Goal: Information Seeking & Learning: Find specific page/section

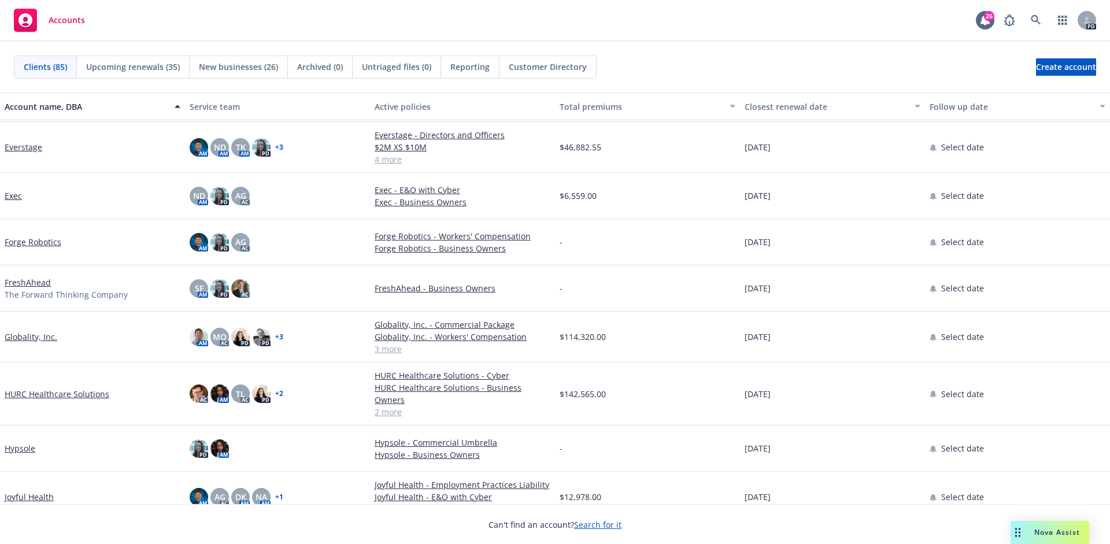
scroll to position [1715, 0]
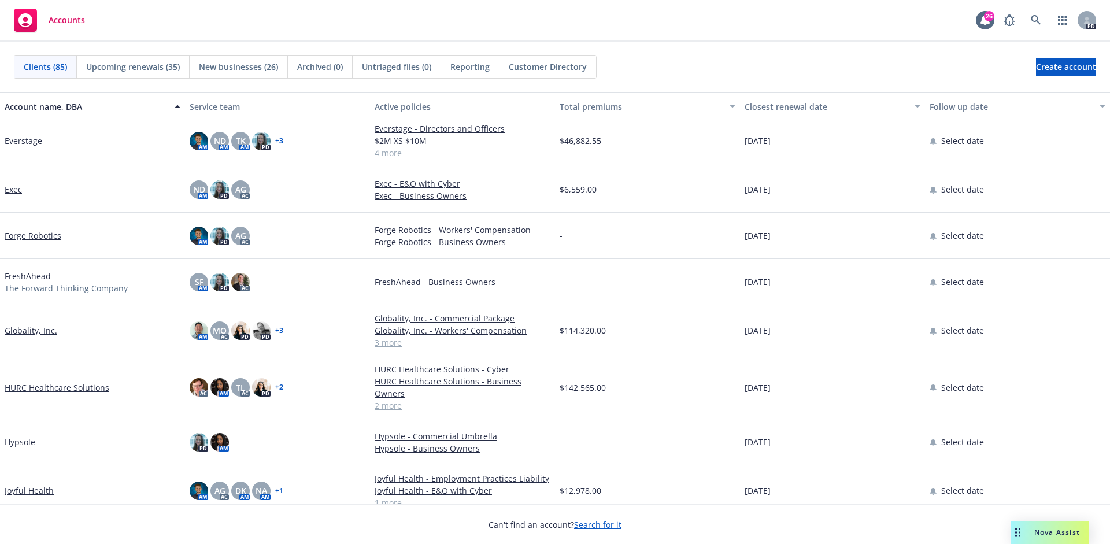
click at [242, 62] on span "New businesses (26)" at bounding box center [238, 67] width 79 height 12
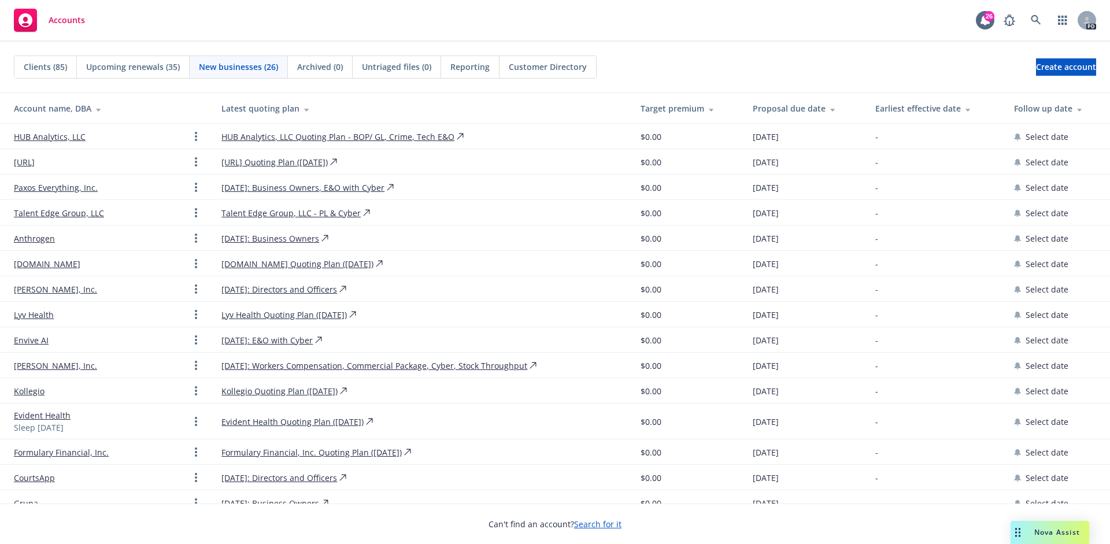
click at [51, 416] on link "Evident Health" at bounding box center [42, 415] width 57 height 12
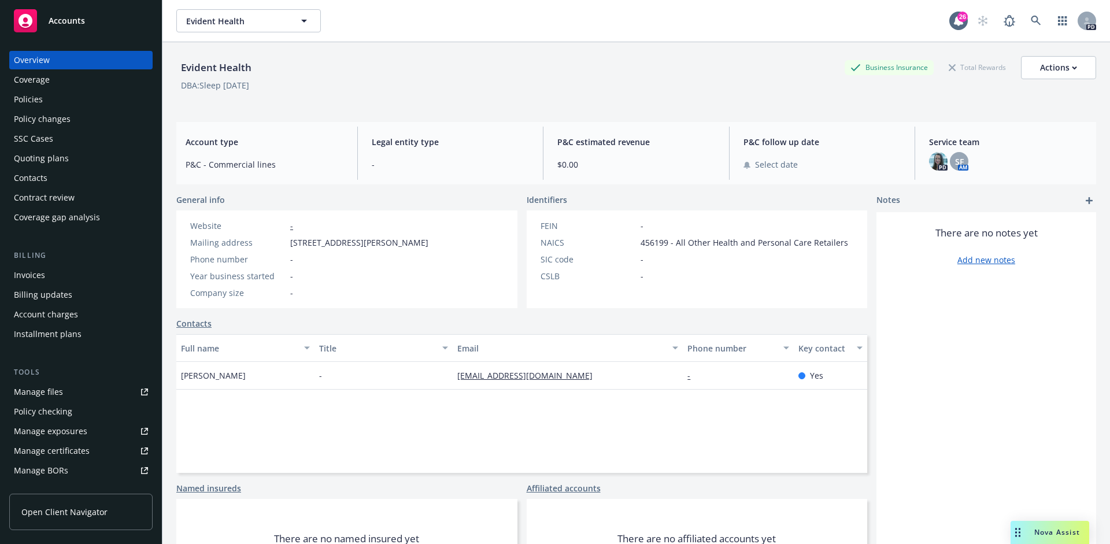
click at [224, 84] on div "DBA: Sleep [DATE]" at bounding box center [215, 85] width 68 height 12
click at [965, 156] on div "SF" at bounding box center [959, 161] width 18 height 18
click at [1039, 155] on div "PD SF AM" at bounding box center [1008, 161] width 158 height 18
click at [1033, 28] on link at bounding box center [1035, 20] width 23 height 23
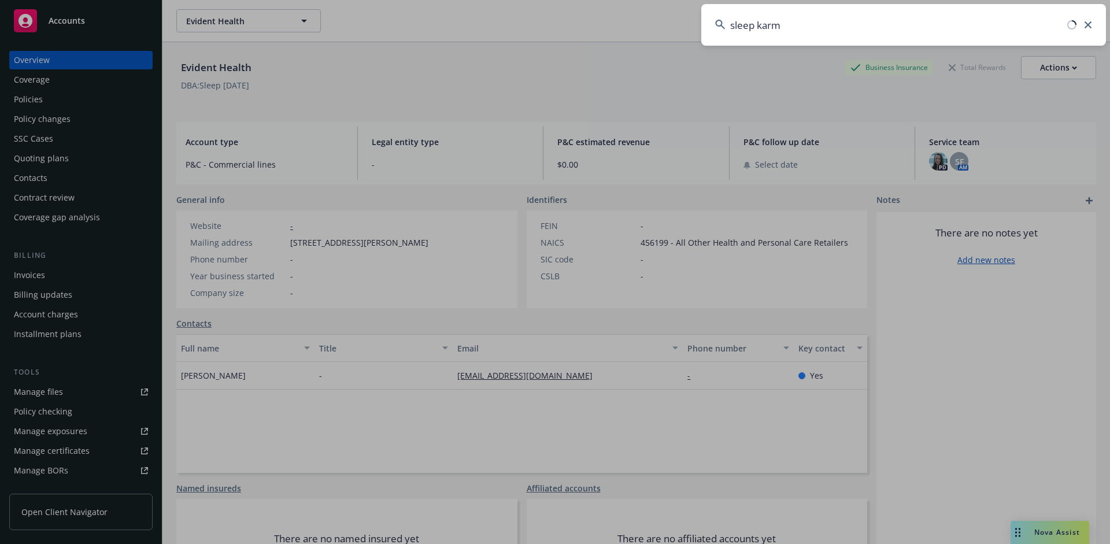
type input "sleep [DATE]"
